Goal: Task Accomplishment & Management: Use online tool/utility

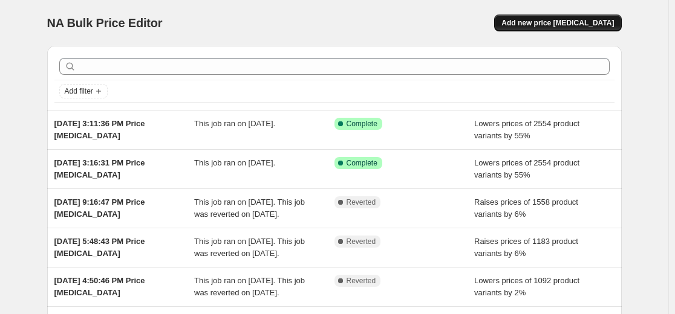
click at [566, 20] on span "Add new price [MEDICAL_DATA]" at bounding box center [557, 23] width 112 height 10
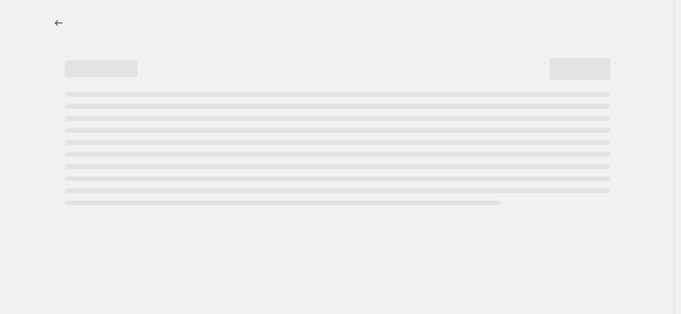
select select "percentage"
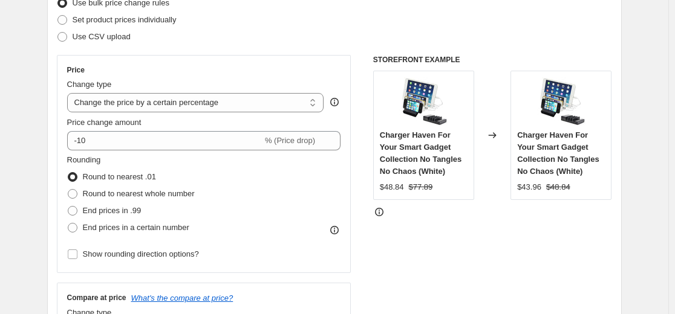
scroll to position [181, 0]
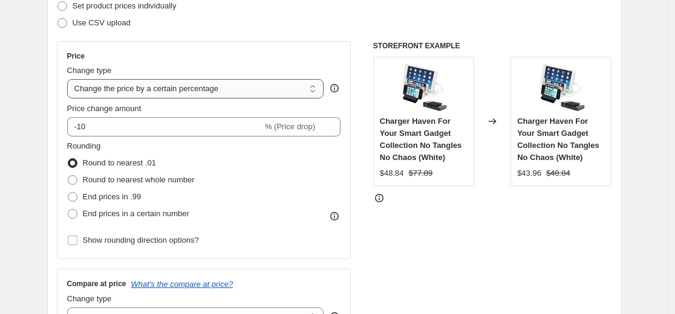
click at [315, 85] on select "Change the price to a certain amount Change the price by a certain amount Chang…" at bounding box center [195, 88] width 257 height 19
click at [70, 79] on select "Change the price to a certain amount Change the price by a certain amount Chang…" at bounding box center [195, 88] width 257 height 19
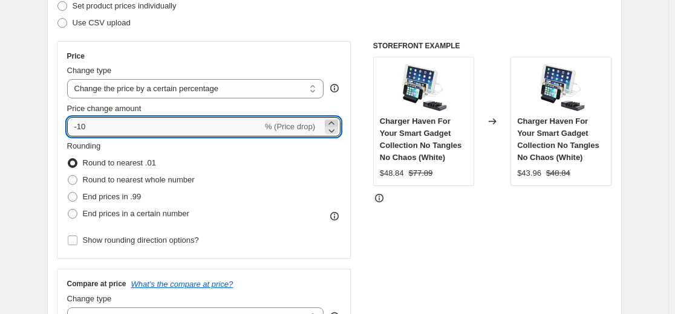
click at [336, 123] on icon at bounding box center [331, 123] width 12 height 12
click at [336, 122] on icon at bounding box center [331, 123] width 12 height 12
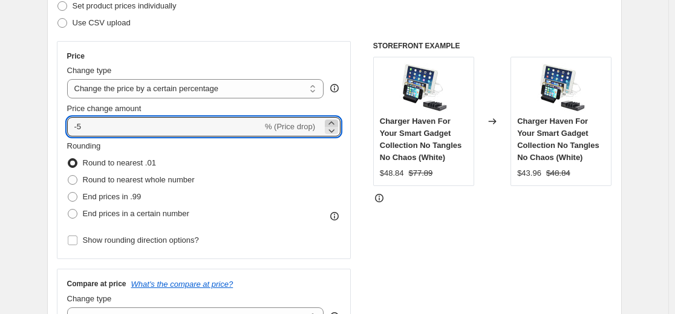
click at [336, 122] on icon at bounding box center [331, 123] width 12 height 12
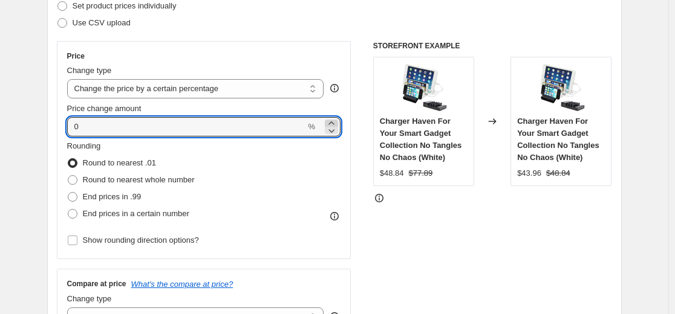
click at [336, 122] on icon at bounding box center [331, 123] width 12 height 12
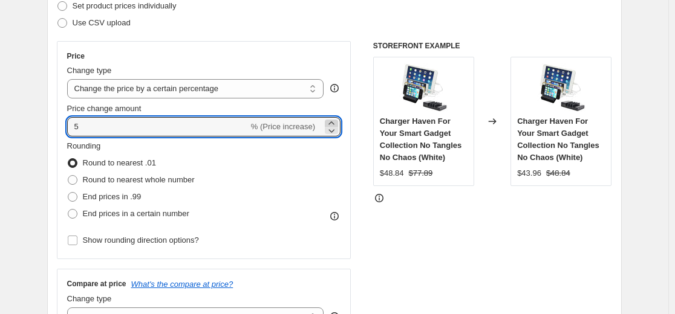
click at [336, 122] on icon at bounding box center [331, 123] width 12 height 12
type input "8"
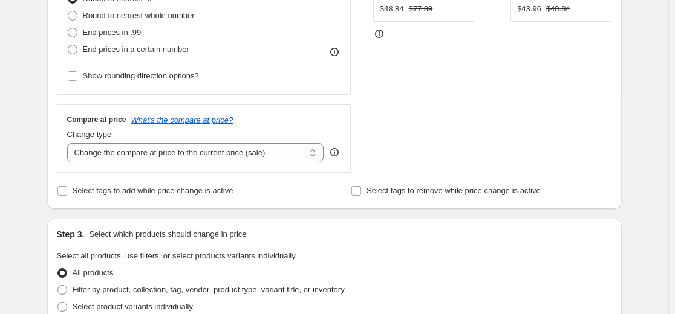
scroll to position [363, 0]
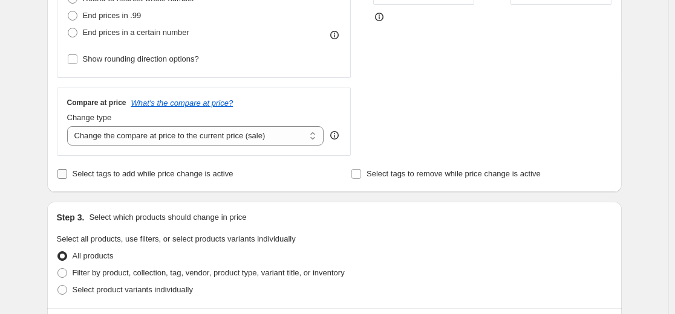
click at [60, 171] on input "Select tags to add while price change is active" at bounding box center [62, 174] width 10 height 10
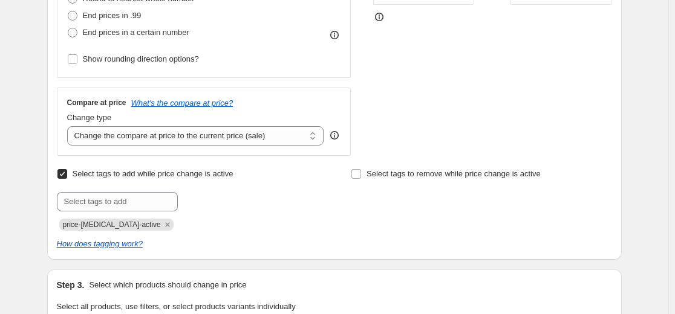
click at [60, 172] on input "Select tags to add while price change is active" at bounding box center [62, 174] width 10 height 10
checkbox input "false"
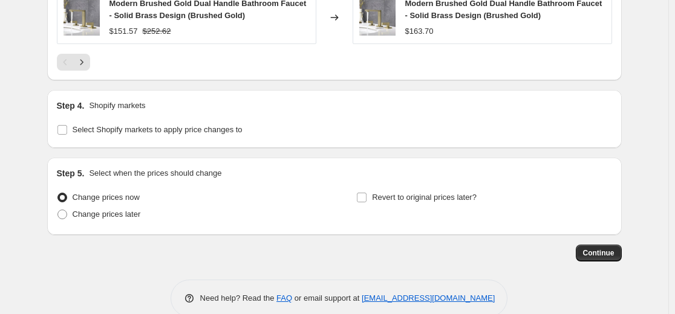
scroll to position [967, 0]
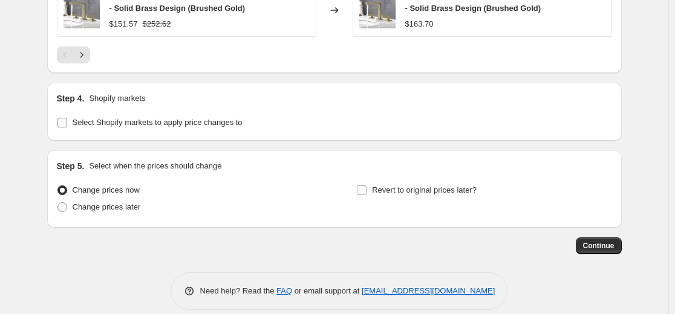
click at [65, 126] on input "Select Shopify markets to apply price changes to" at bounding box center [62, 123] width 10 height 10
checkbox input "true"
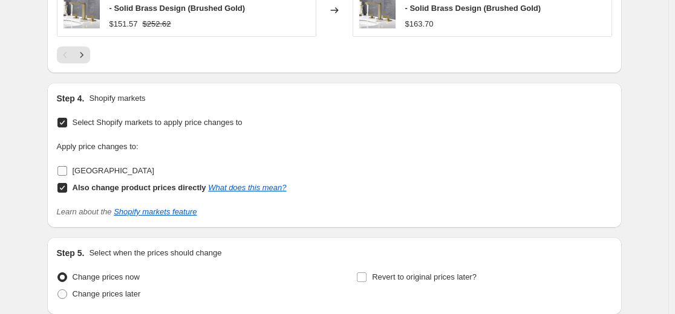
click at [71, 171] on label "[GEOGRAPHIC_DATA]" at bounding box center [105, 171] width 97 height 17
click at [67, 171] on input "[GEOGRAPHIC_DATA]" at bounding box center [62, 171] width 10 height 10
checkbox input "true"
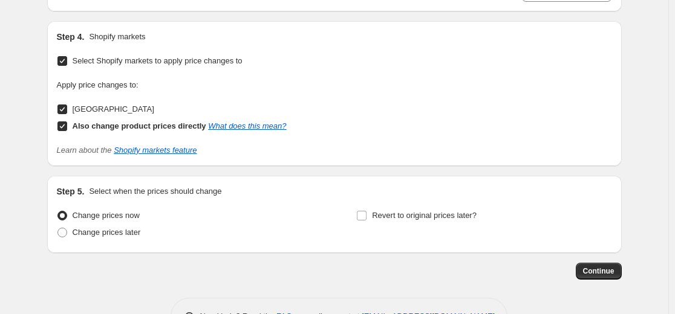
scroll to position [1085, 0]
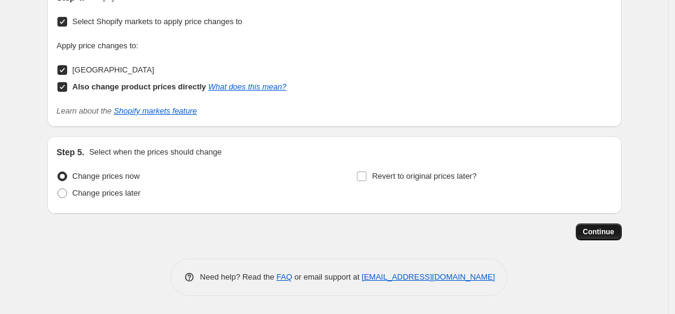
click at [596, 232] on span "Continue" at bounding box center [598, 232] width 31 height 10
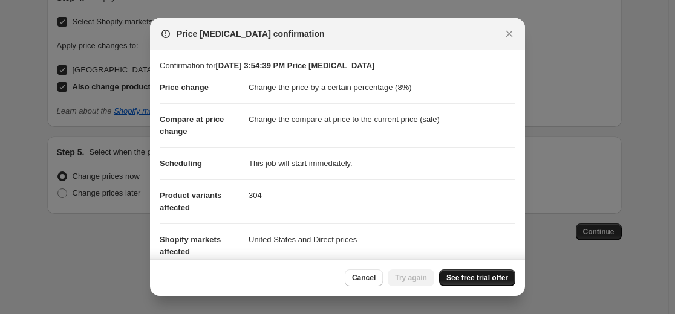
click at [463, 273] on link "See free trial offer" at bounding box center [477, 278] width 76 height 17
click at [510, 34] on icon "Close" at bounding box center [509, 34] width 7 height 7
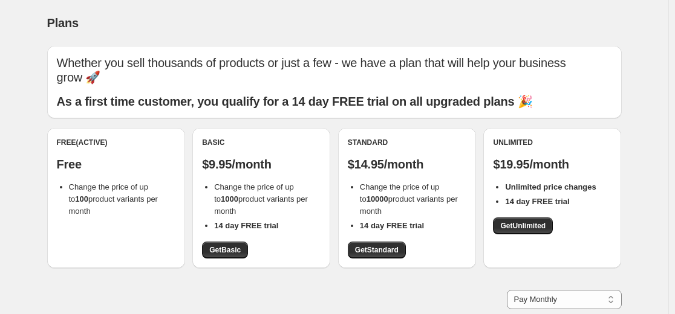
click at [102, 204] on span "Change the price of up to 100 product variants per month" at bounding box center [113, 199] width 89 height 33
